Goal: Book appointment/travel/reservation

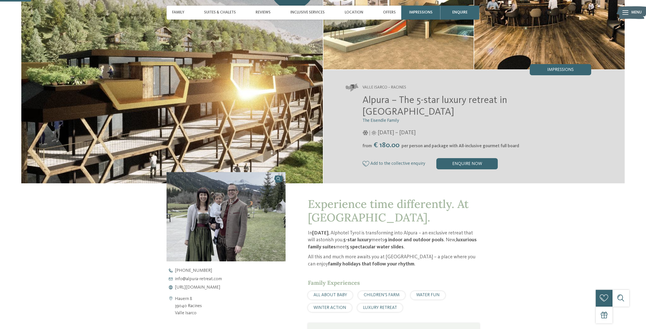
scroll to position [62, 0]
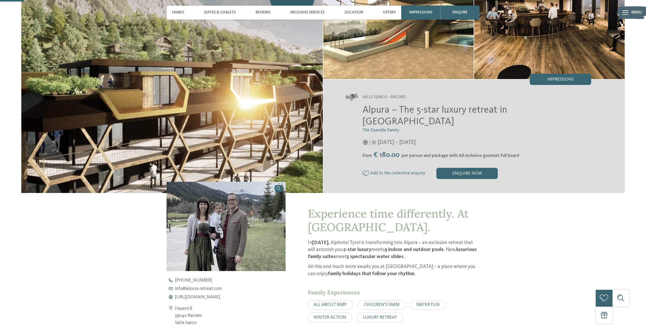
click at [451, 119] on span "Alpura – The 5-star luxury retreat in South Tyrol" at bounding box center [435, 115] width 145 height 21
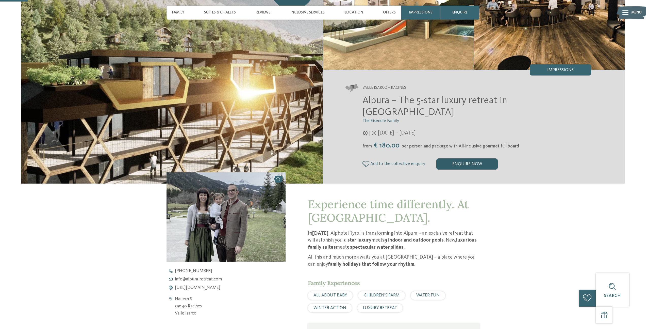
click at [473, 159] on div "enquire now" at bounding box center [467, 163] width 61 height 11
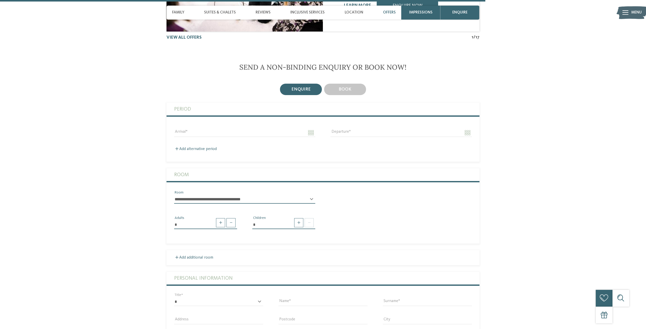
scroll to position [0, 0]
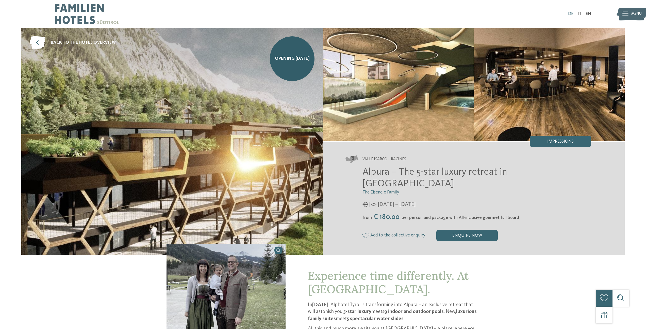
click at [569, 14] on link "DE" at bounding box center [570, 14] width 5 height 4
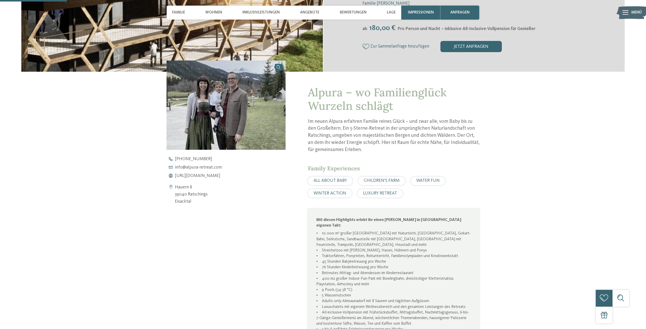
scroll to position [206, 0]
